Goal: Check status: Check status

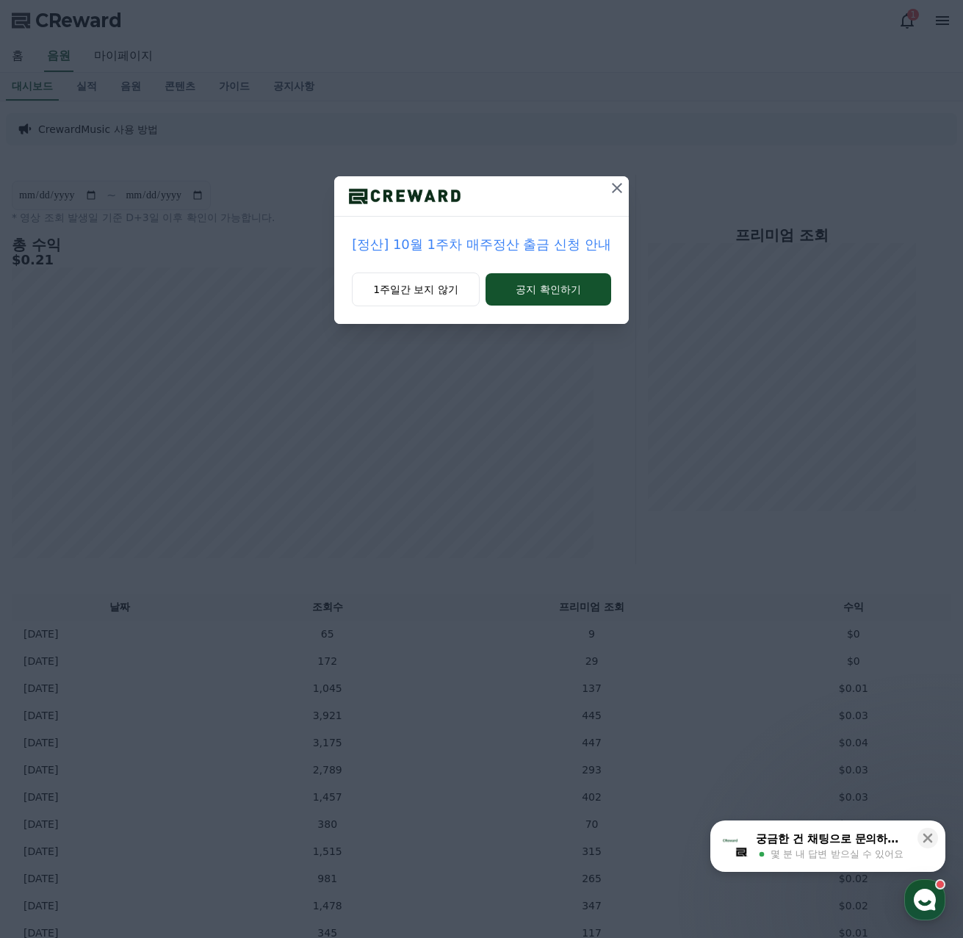
click at [550, 250] on p "[정산] 10월 1주차 매주정산 출금 신청 안내" at bounding box center [481, 244] width 259 height 21
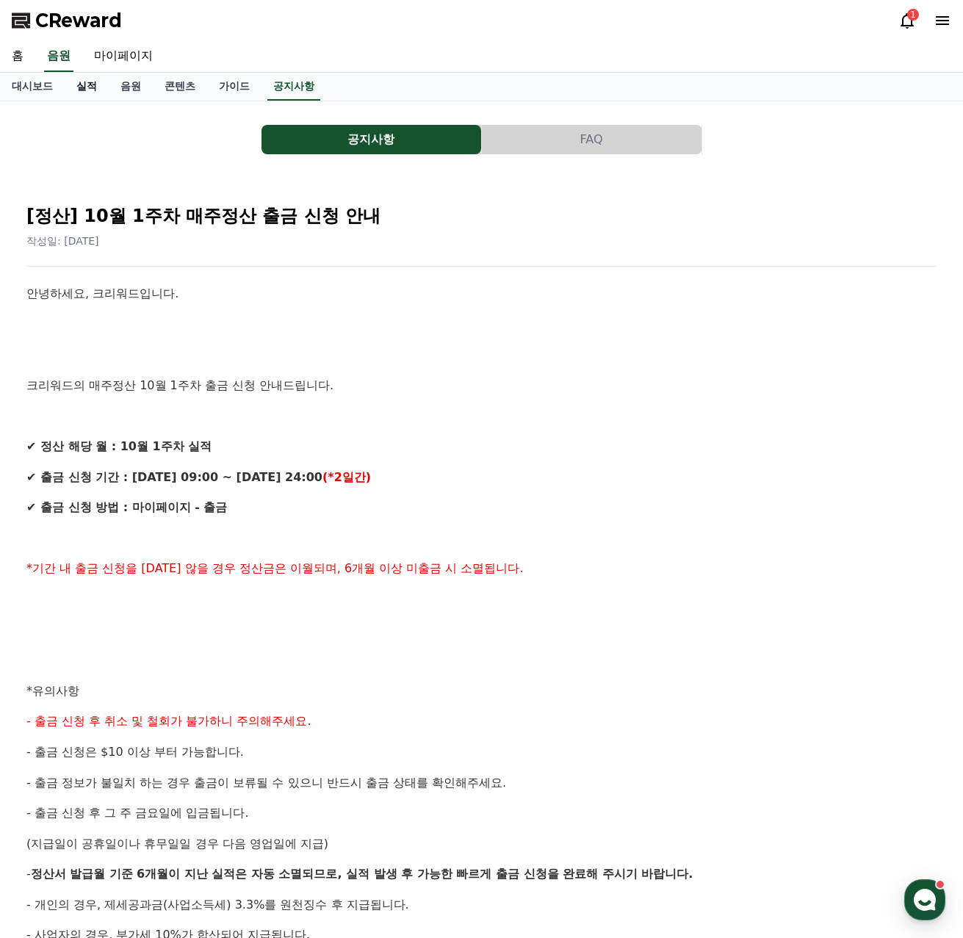
click at [92, 87] on link "실적" at bounding box center [87, 87] width 44 height 28
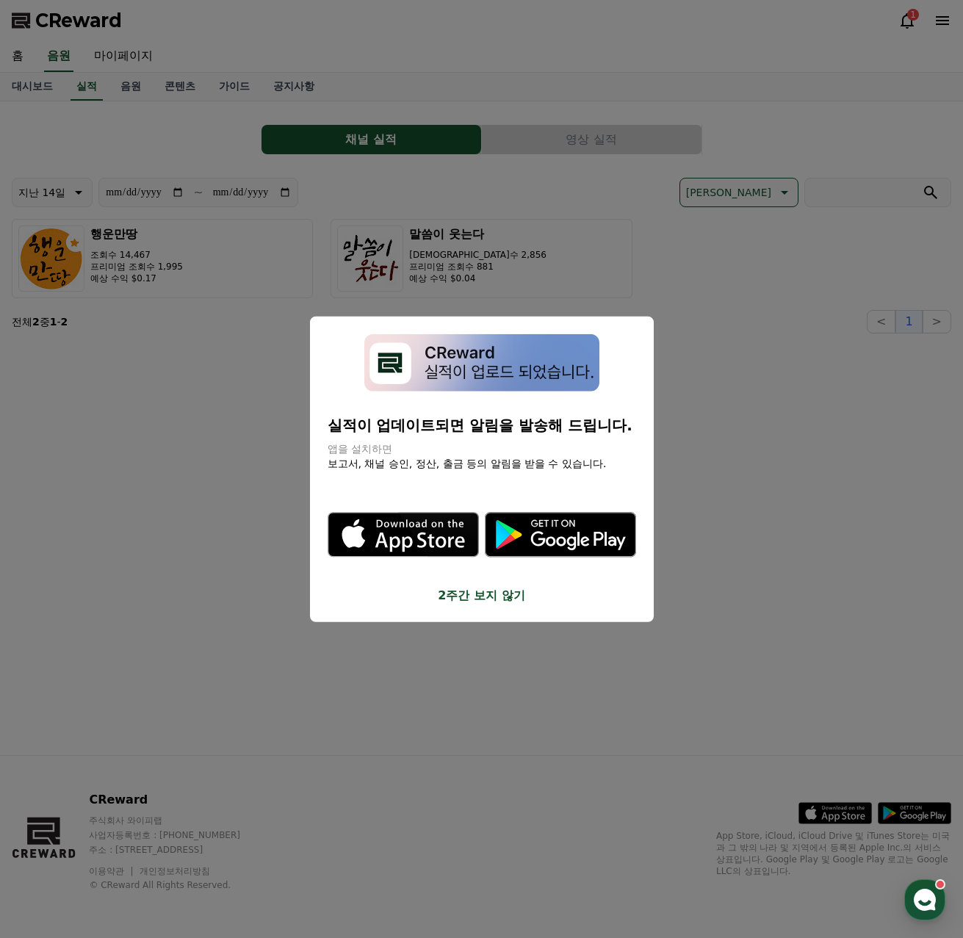
click at [507, 597] on button "2주간 보지 않기" at bounding box center [482, 596] width 309 height 18
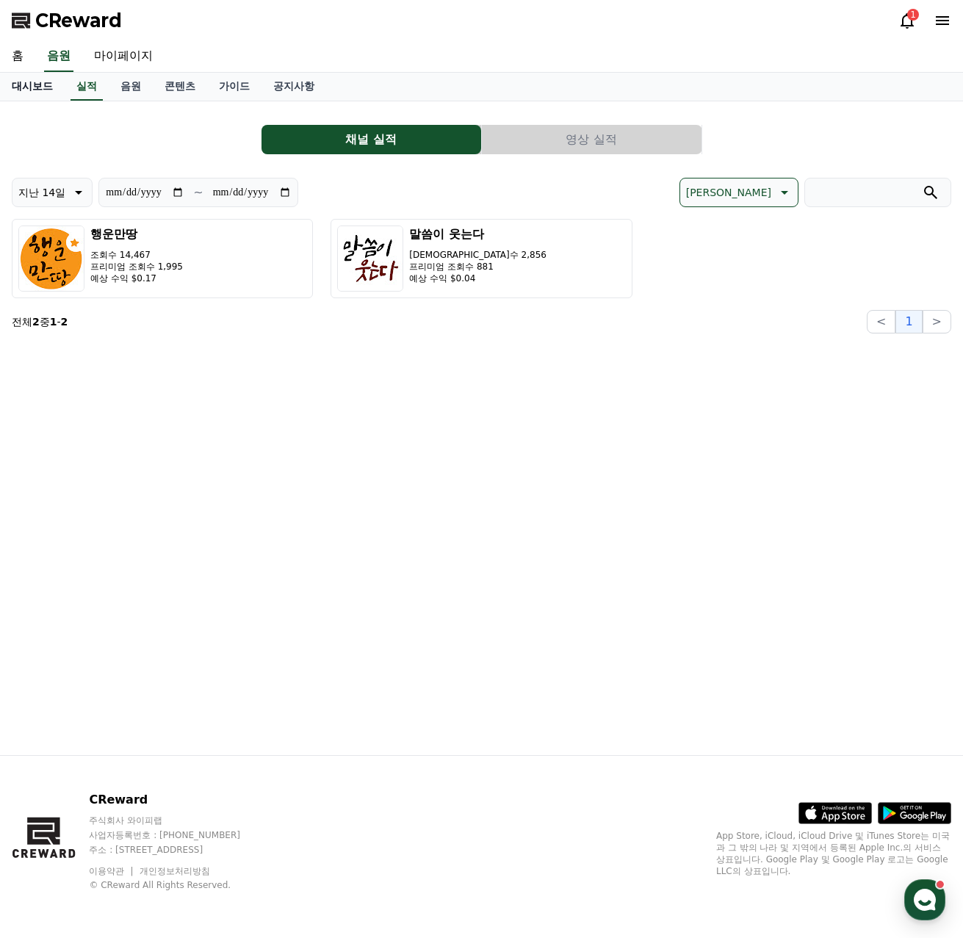
click at [35, 84] on link "대시보드" at bounding box center [32, 87] width 65 height 28
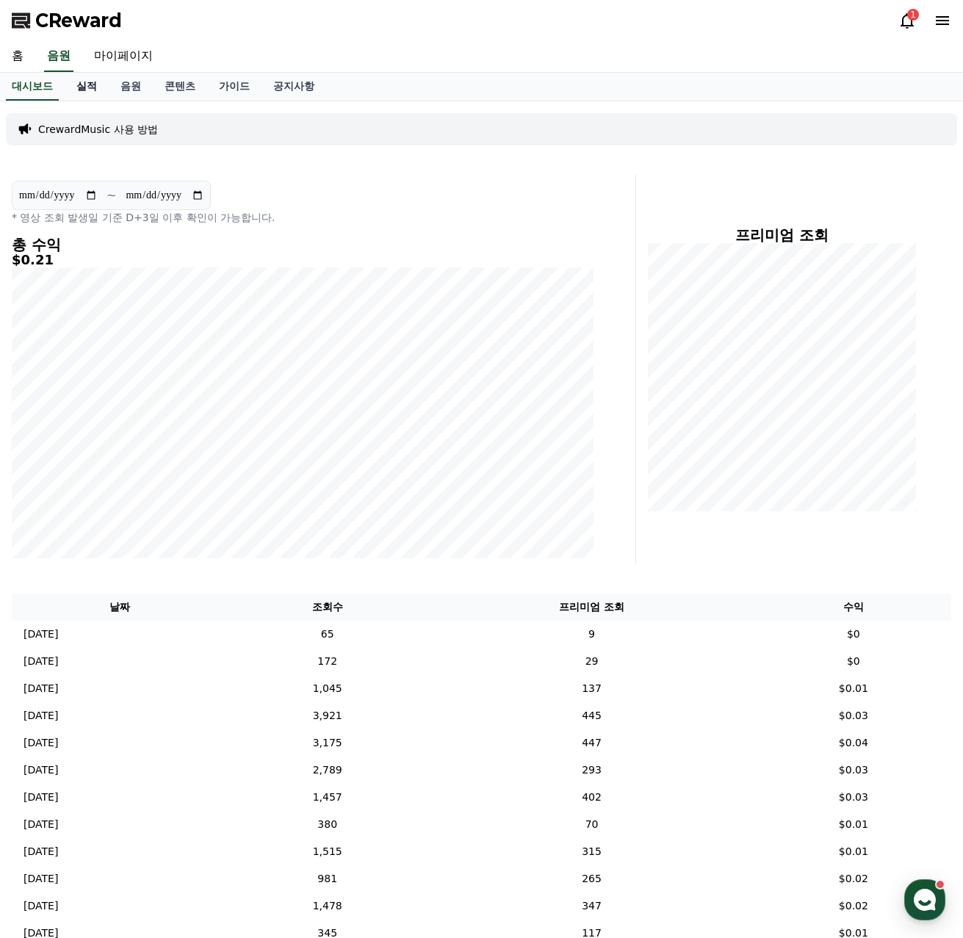
click at [82, 91] on link "실적" at bounding box center [87, 87] width 44 height 28
